Goal: Navigation & Orientation: Understand site structure

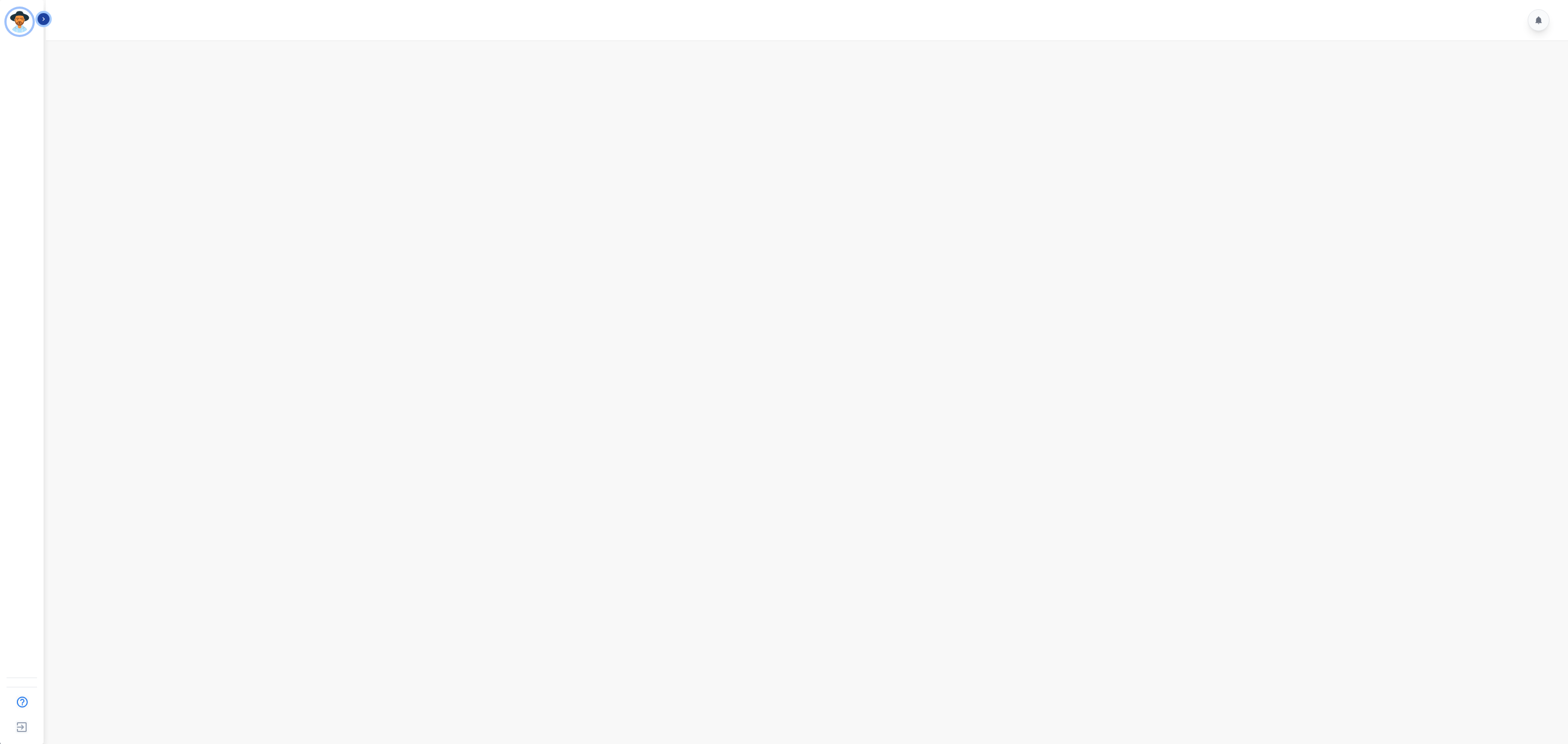
click at [44, 19] on icon "Sidebar" at bounding box center [43, 19] width 2 height 4
click at [180, 110] on main at bounding box center [805, 412] width 1525 height 744
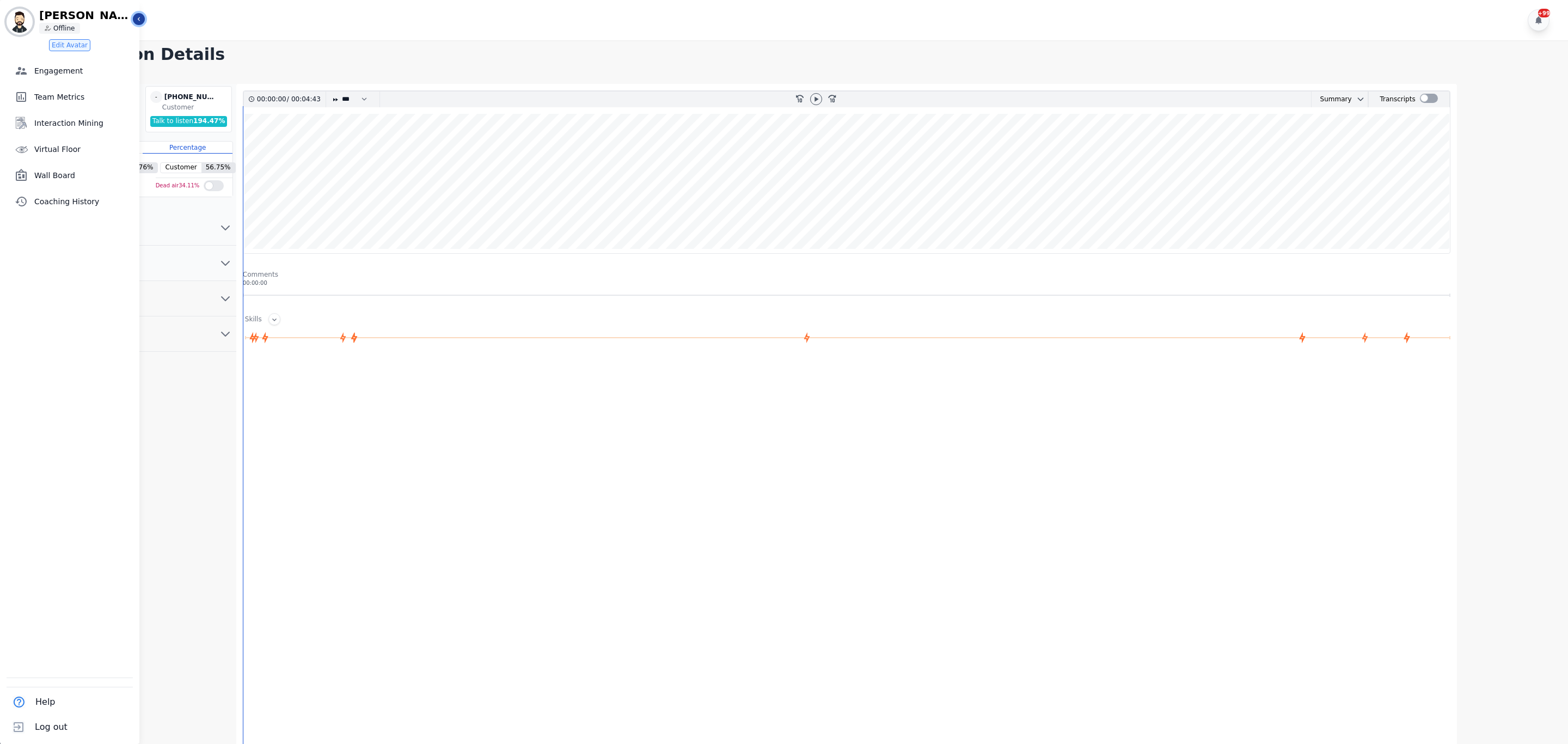
click at [134, 19] on button "Icon description" at bounding box center [138, 19] width 12 height 12
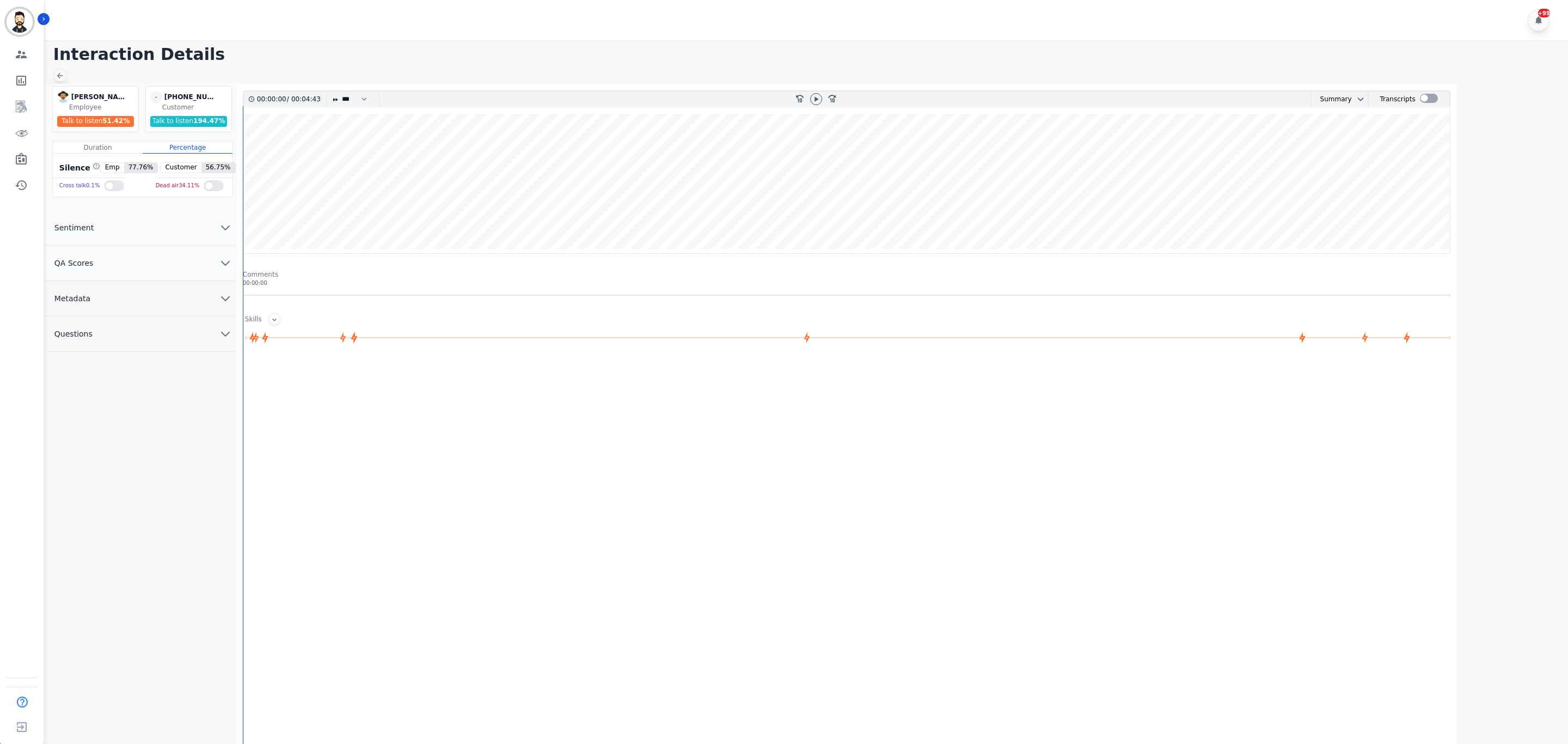
click at [56, 73] on icon at bounding box center [60, 76] width 9 height 9
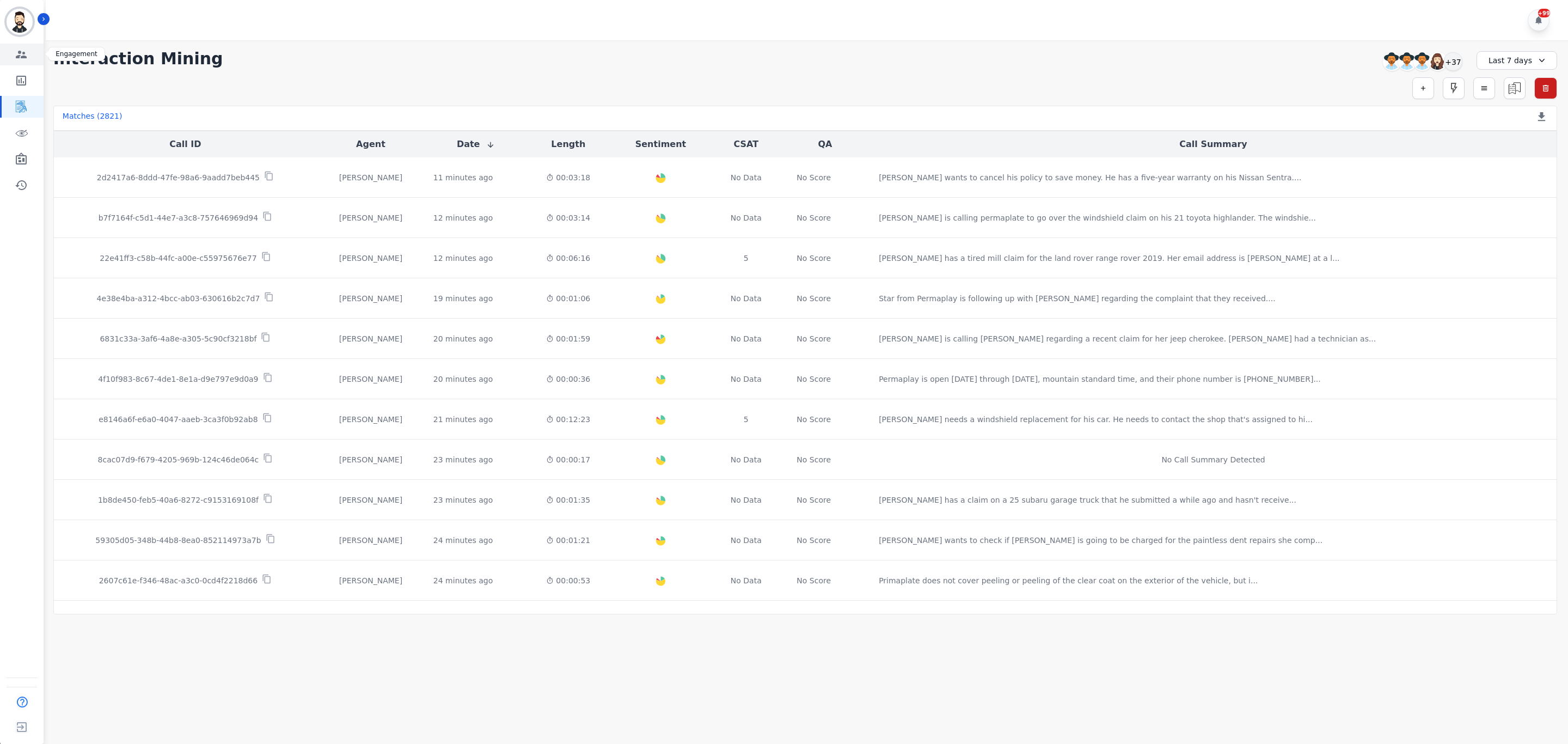
click at [11, 51] on link "Sidebar" at bounding box center [23, 55] width 42 height 22
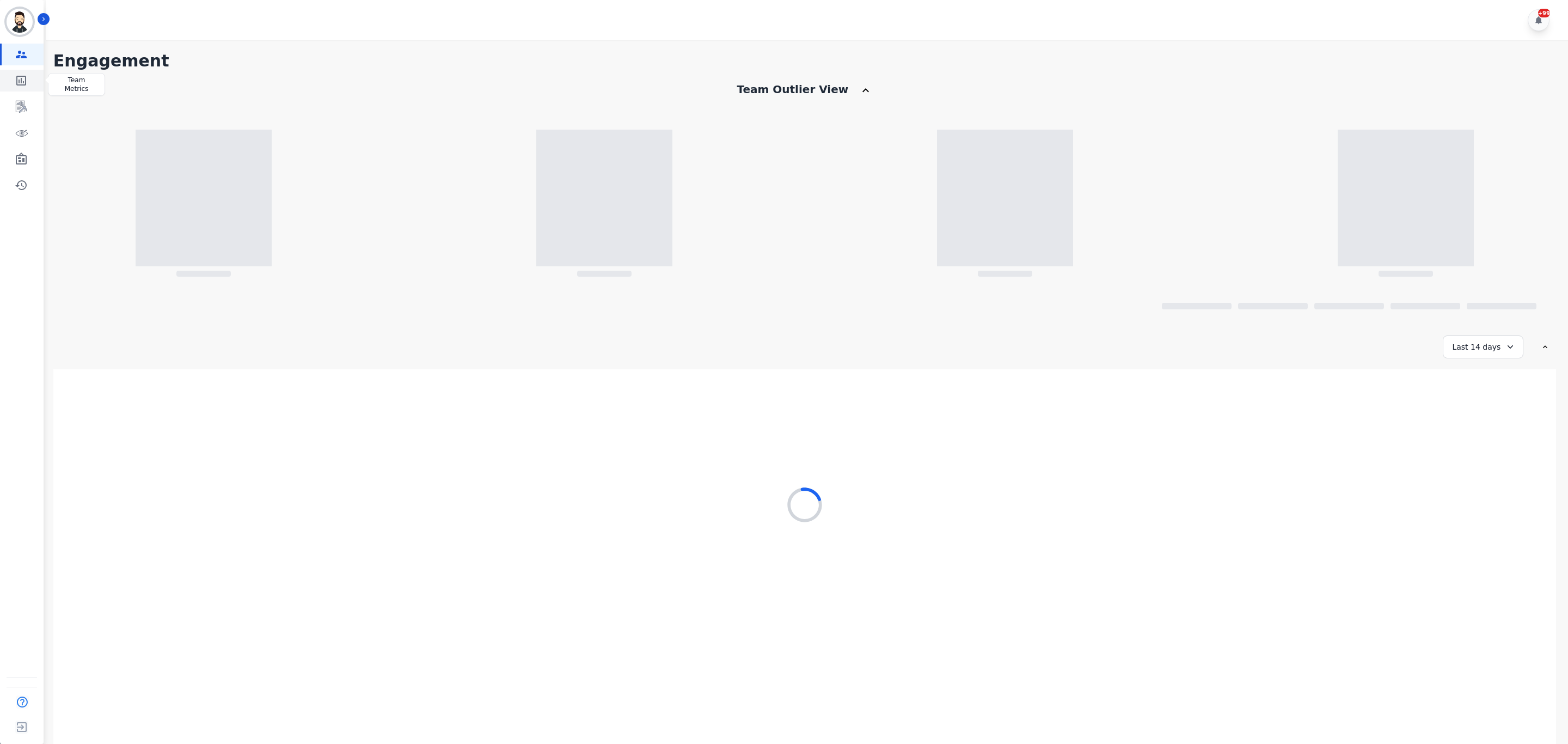
click at [12, 81] on link "Sidebar" at bounding box center [23, 80] width 42 height 22
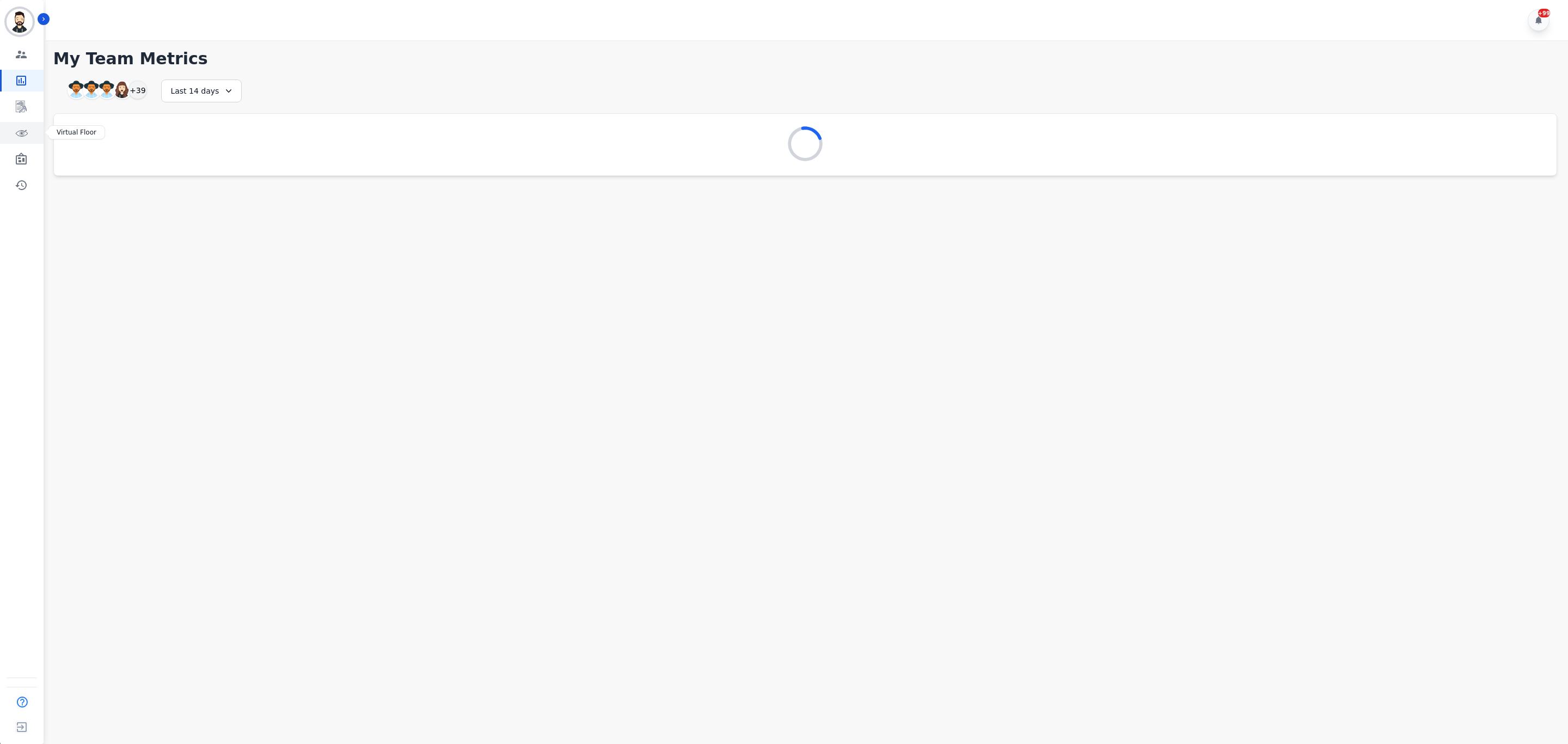
click at [33, 143] on link "Sidebar" at bounding box center [23, 133] width 42 height 22
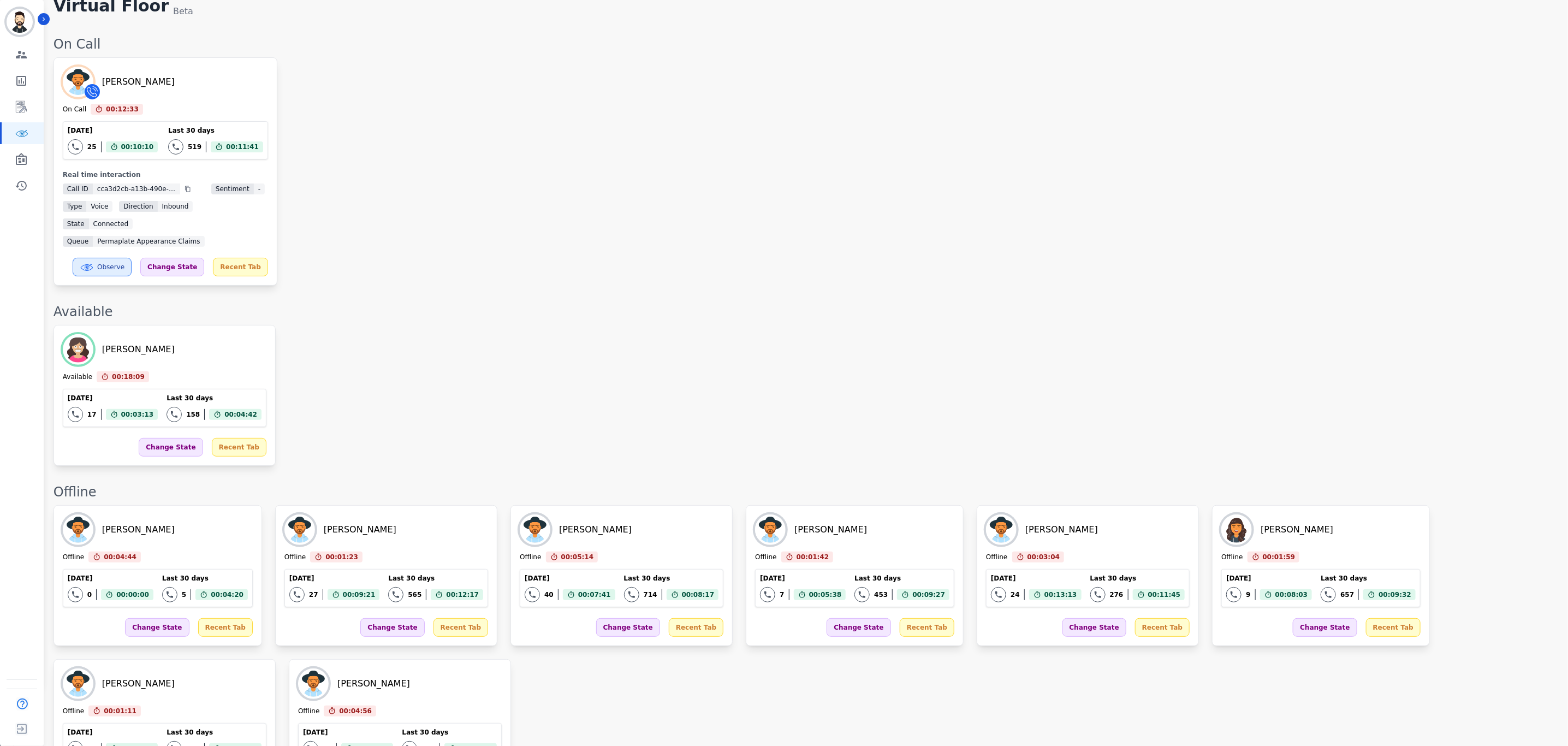
scroll to position [115, 0]
